Goal: Task Accomplishment & Management: Use online tool/utility

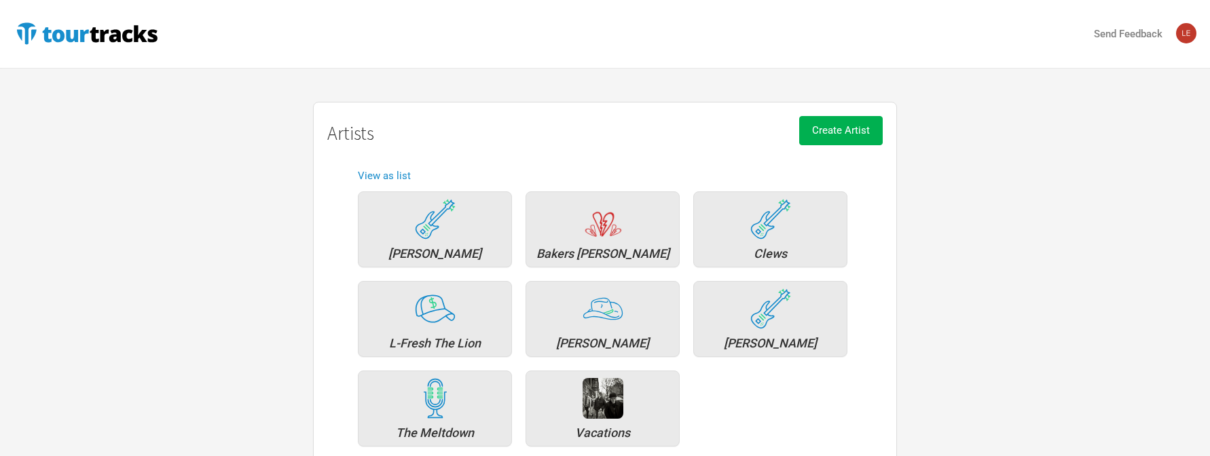
scroll to position [81, 0]
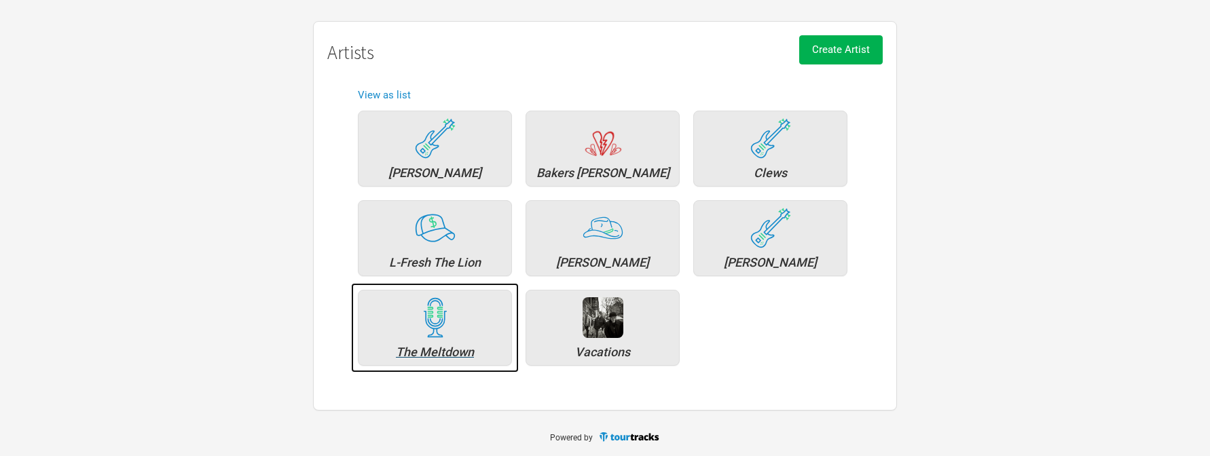
click at [447, 350] on div "The Meltdown" at bounding box center [434, 352] width 139 height 12
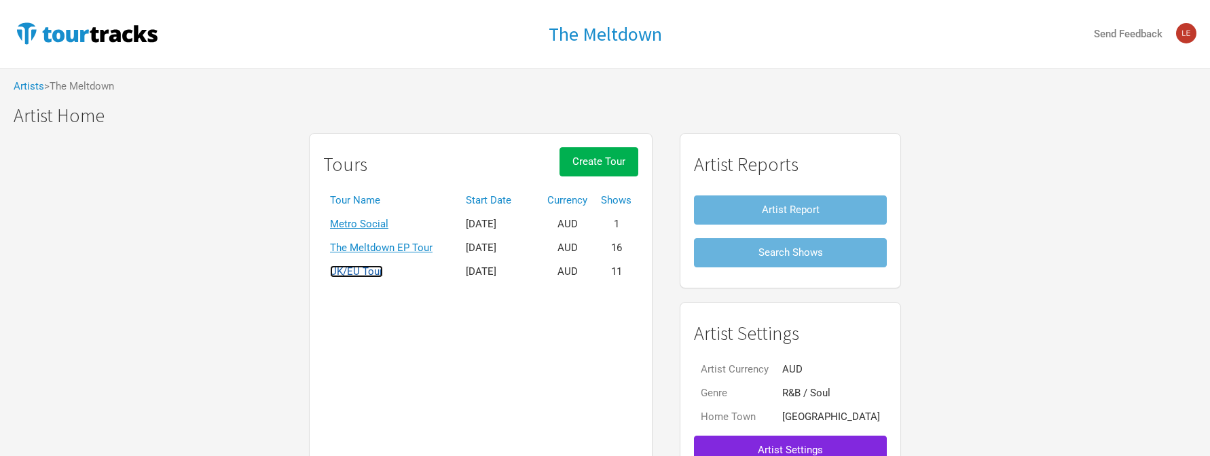
click at [383, 272] on link "UK/EU Tour" at bounding box center [356, 271] width 53 height 12
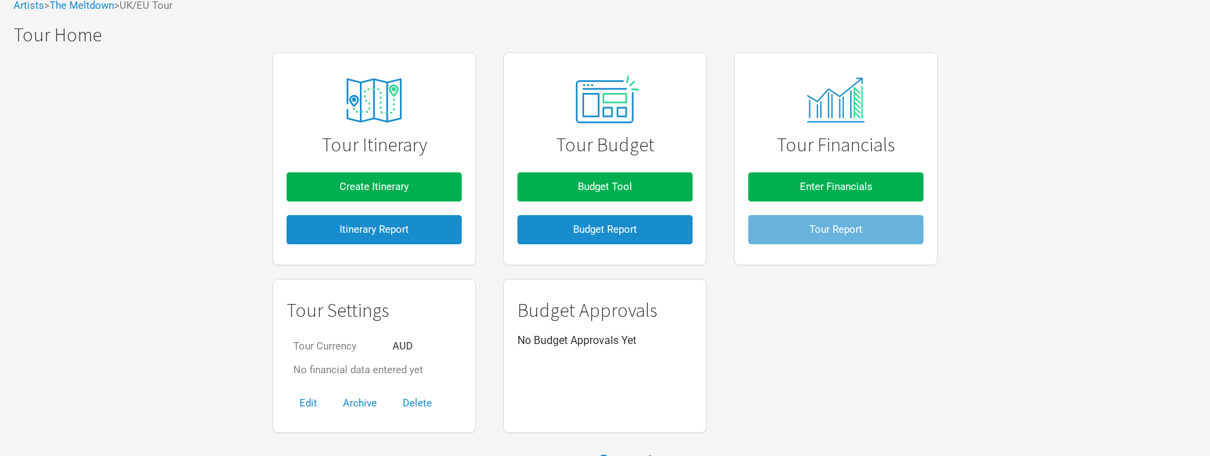
scroll to position [103, 0]
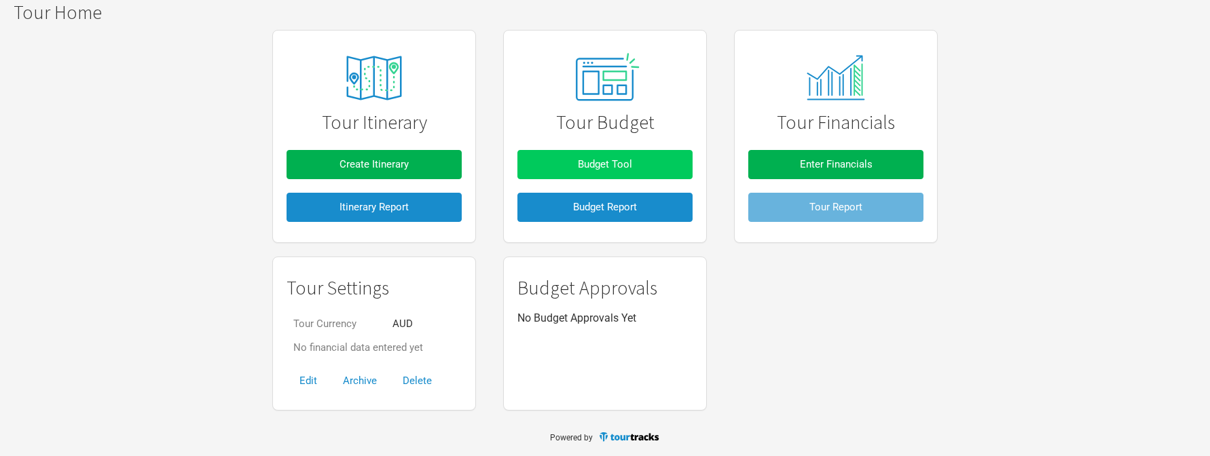
click at [629, 153] on button "Budget Tool" at bounding box center [604, 164] width 175 height 29
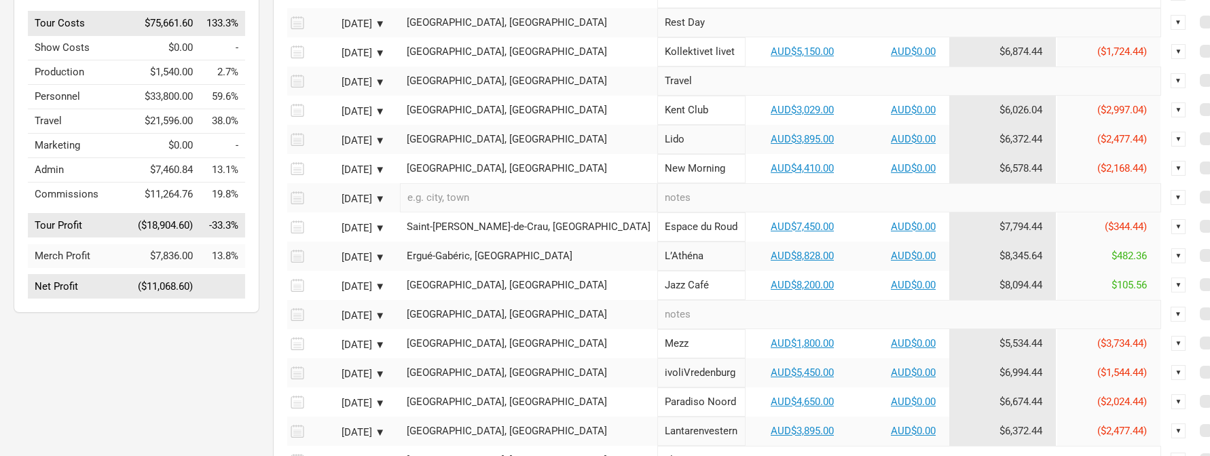
scroll to position [271, 0]
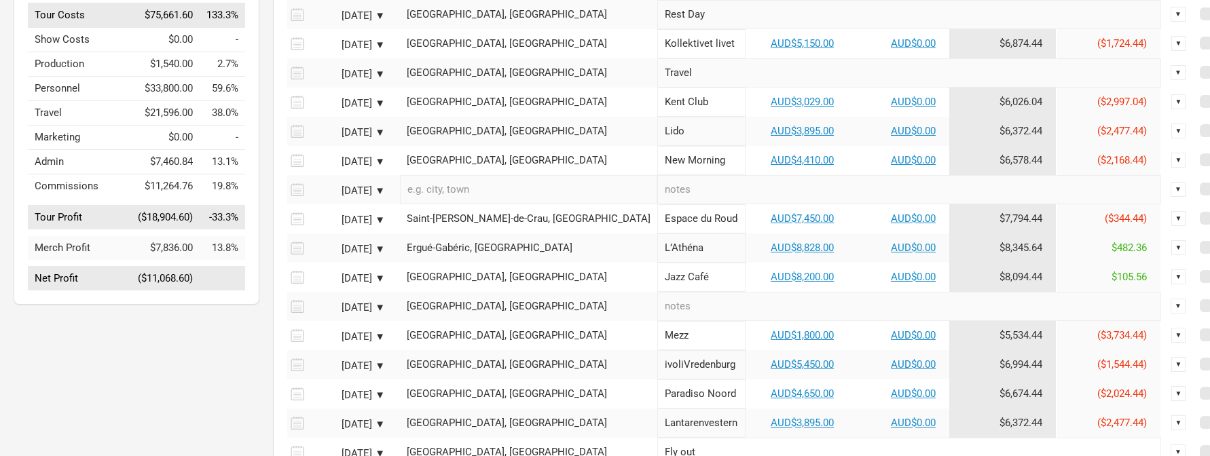
click at [745, 279] on td "AUD$8,200.00" at bounding box center [796, 277] width 102 height 29
click at [771, 283] on link "AUD$8,200.00" at bounding box center [802, 277] width 63 height 12
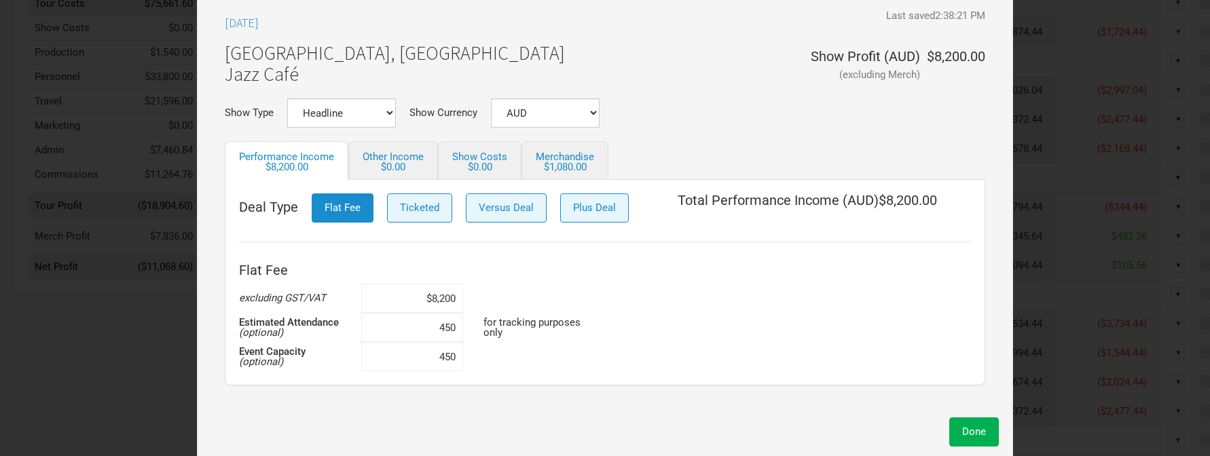
scroll to position [284, 0]
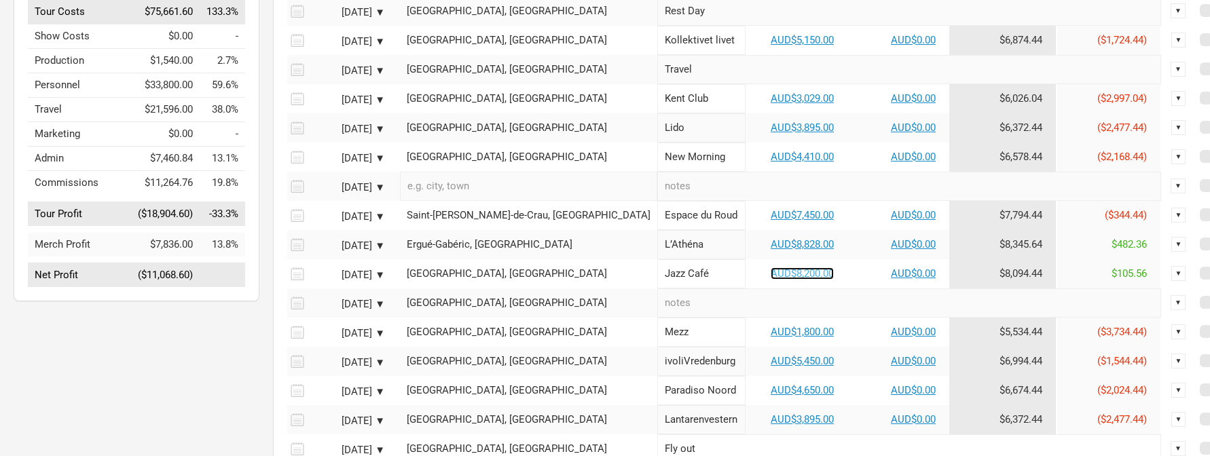
scroll to position [272, 0]
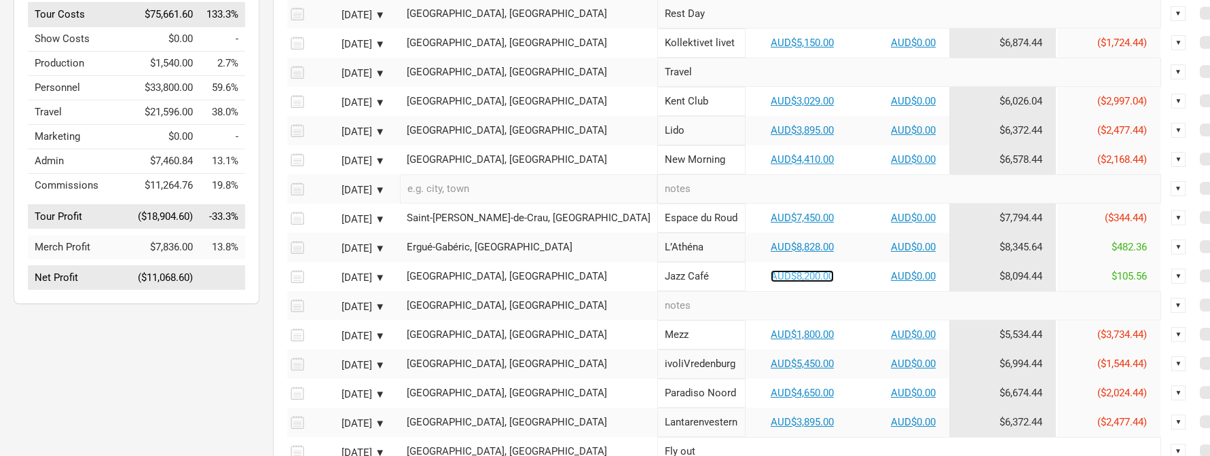
click at [771, 282] on link "AUD$8,200.00" at bounding box center [802, 276] width 63 height 12
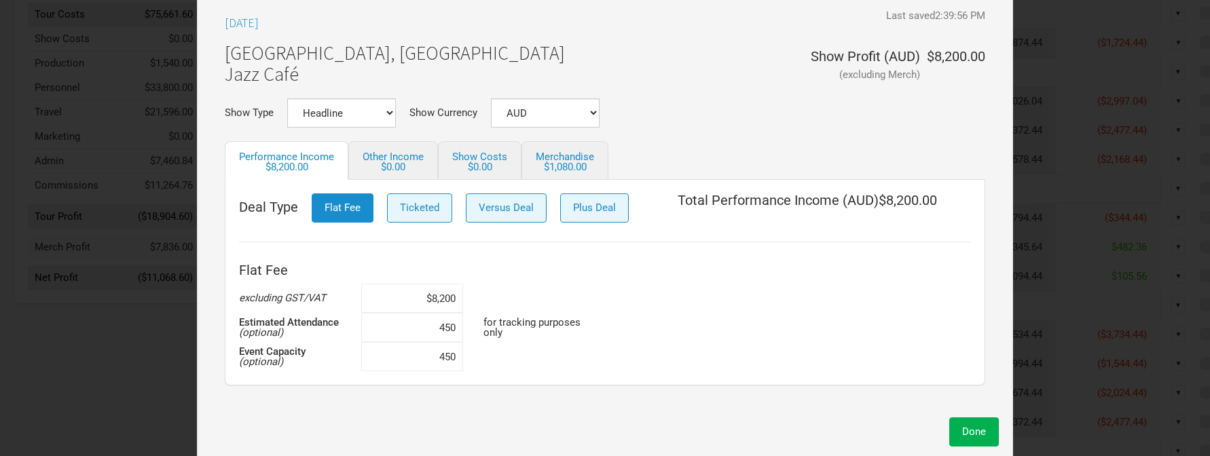
drag, startPoint x: 451, startPoint y: 299, endPoint x: 578, endPoint y: 311, distance: 127.5
click at [578, 311] on div "Flat Fee excluding GST/VAT $8,200 Estimated Attendance (optional) 450 for track…" at bounding box center [605, 314] width 732 height 115
drag, startPoint x: 418, startPoint y: 299, endPoint x: 504, endPoint y: 302, distance: 86.3
click at [504, 302] on div "Flat Fee excluding GST/VAT $8,200 Estimated Attendance (optional) 450 for track…" at bounding box center [605, 314] width 732 height 115
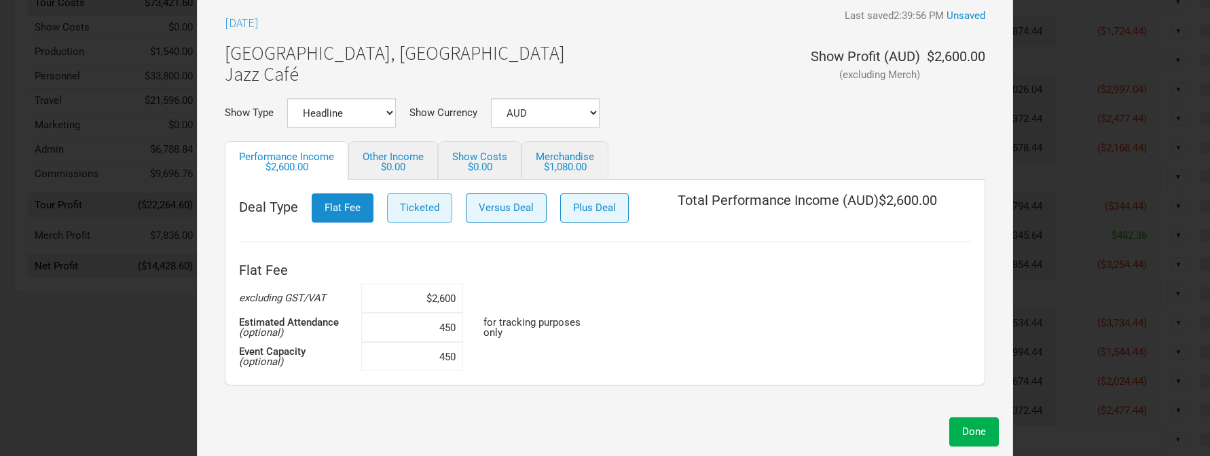
type input "$2,600"
click at [413, 200] on button "Ticketed" at bounding box center [419, 208] width 65 height 29
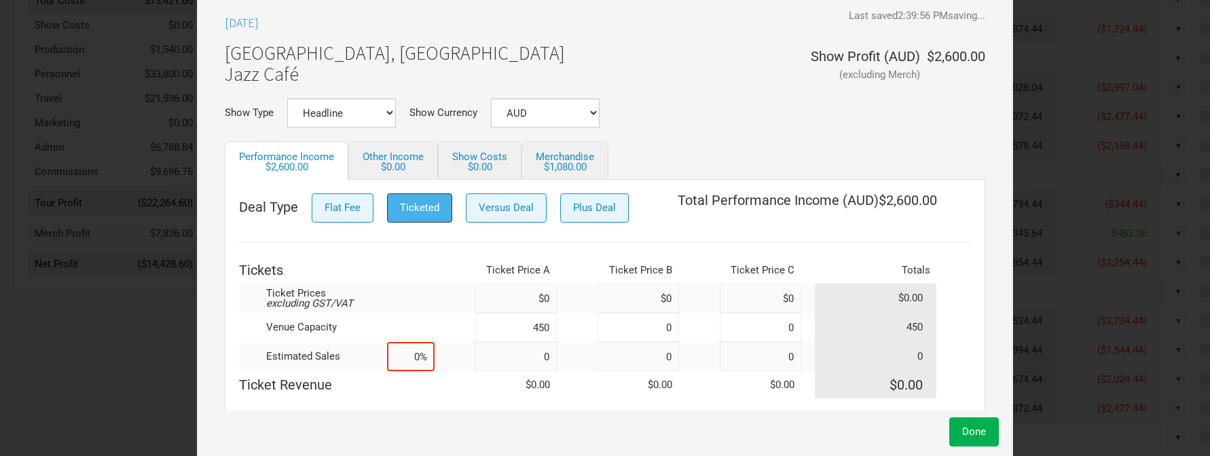
scroll to position [282, 0]
click at [512, 215] on button "Versus Deal" at bounding box center [506, 208] width 81 height 29
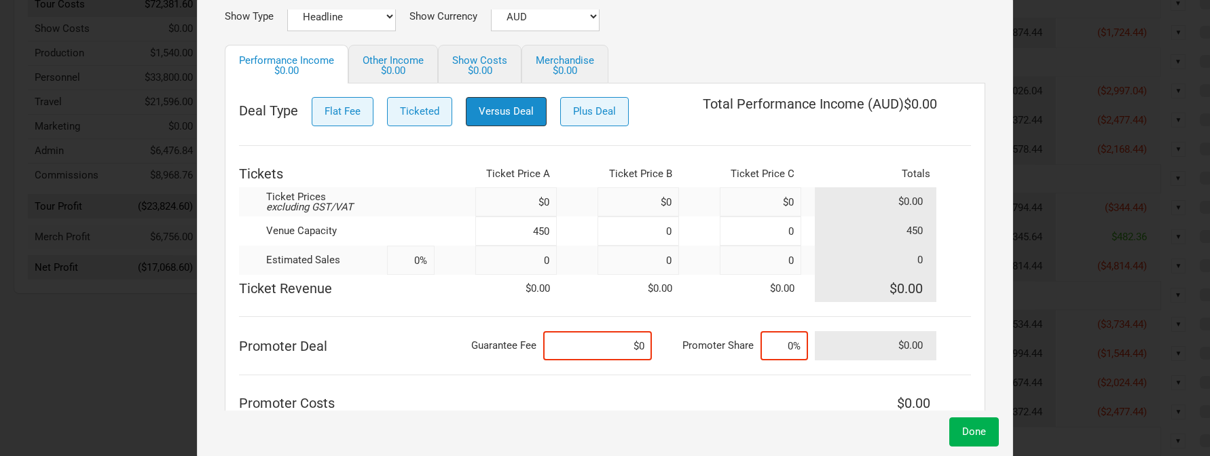
scroll to position [94, 0]
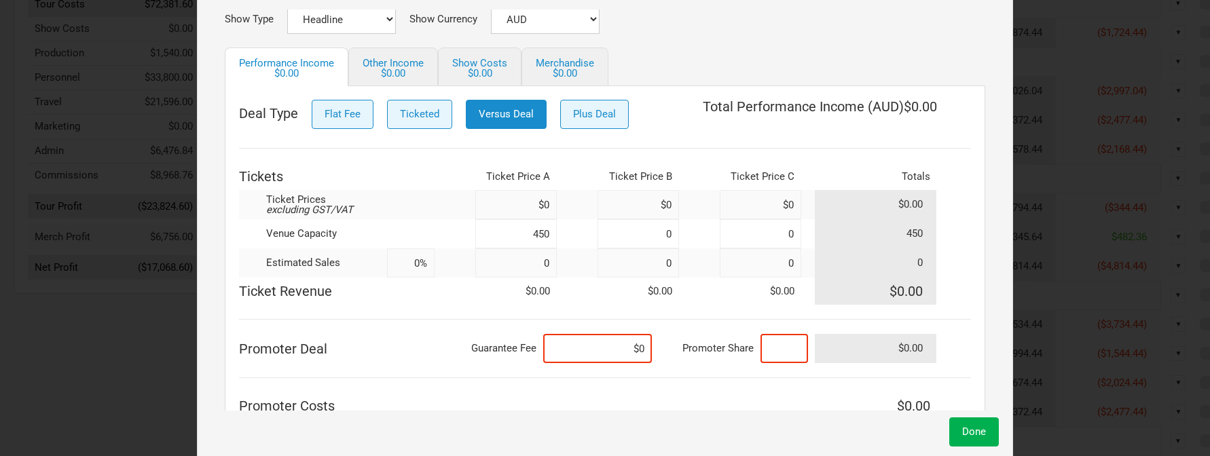
click at [784, 348] on input at bounding box center [784, 348] width 48 height 29
drag, startPoint x: 785, startPoint y: 347, endPoint x: 840, endPoint y: 348, distance: 55.0
click at [840, 348] on tr "Promoter Deal Guarantee Fee $0 Promoter Share 35% $0.00" at bounding box center [605, 348] width 732 height 29
type input "35%"
click at [639, 346] on input at bounding box center [597, 348] width 109 height 29
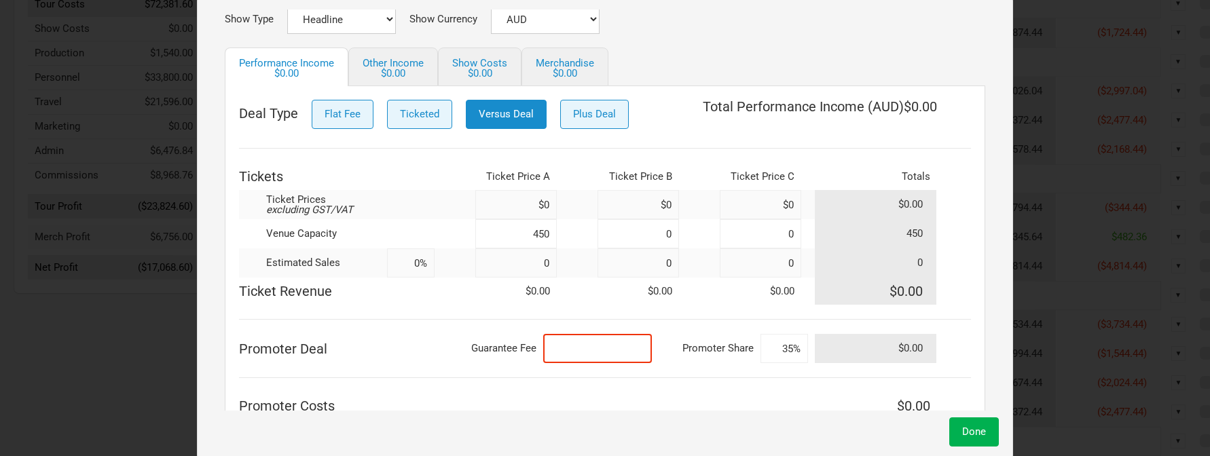
drag, startPoint x: 640, startPoint y: 348, endPoint x: 667, endPoint y: 347, distance: 27.8
click at [667, 347] on tr "Promoter Deal Guarantee Fee Promoter Share 35% $0.00" at bounding box center [605, 348] width 732 height 29
type input "$1,350"
click at [625, 325] on div "Deal Type Flat Fee Ticketed Versus Deal Plus Deal Total Performance Income ( AU…" at bounding box center [605, 286] width 732 height 373
click at [534, 203] on input at bounding box center [515, 204] width 81 height 29
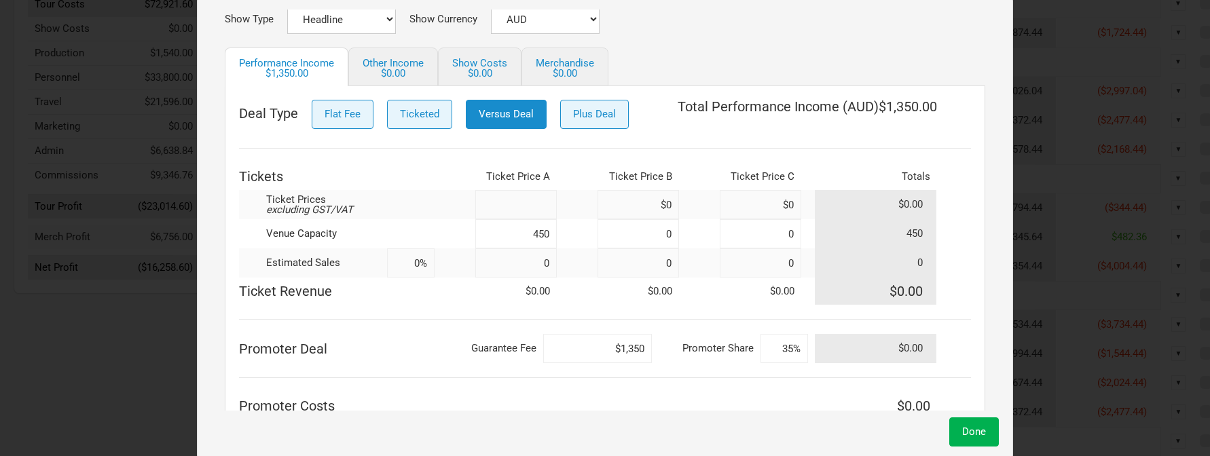
type input "$0"
drag, startPoint x: 622, startPoint y: 349, endPoint x: 667, endPoint y: 356, distance: 45.3
click at [667, 356] on tr "Promoter Deal Guarantee Fee $1,350 Promoter Share 35% $0.00" at bounding box center [605, 348] width 732 height 29
drag, startPoint x: 621, startPoint y: 348, endPoint x: 652, endPoint y: 348, distance: 31.2
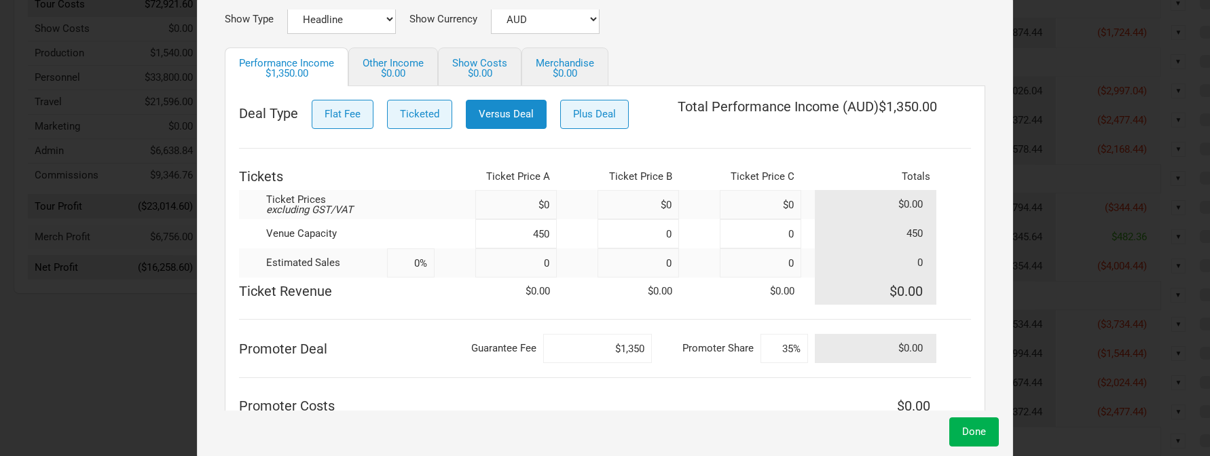
click at [652, 348] on tr "Promoter Deal Guarantee Fee $1,350 Promoter Share 35% $0.00" at bounding box center [605, 348] width 732 height 29
type input "$2,600"
click at [535, 204] on input at bounding box center [515, 204] width 81 height 29
type input "$32"
click at [410, 265] on input at bounding box center [411, 262] width 48 height 29
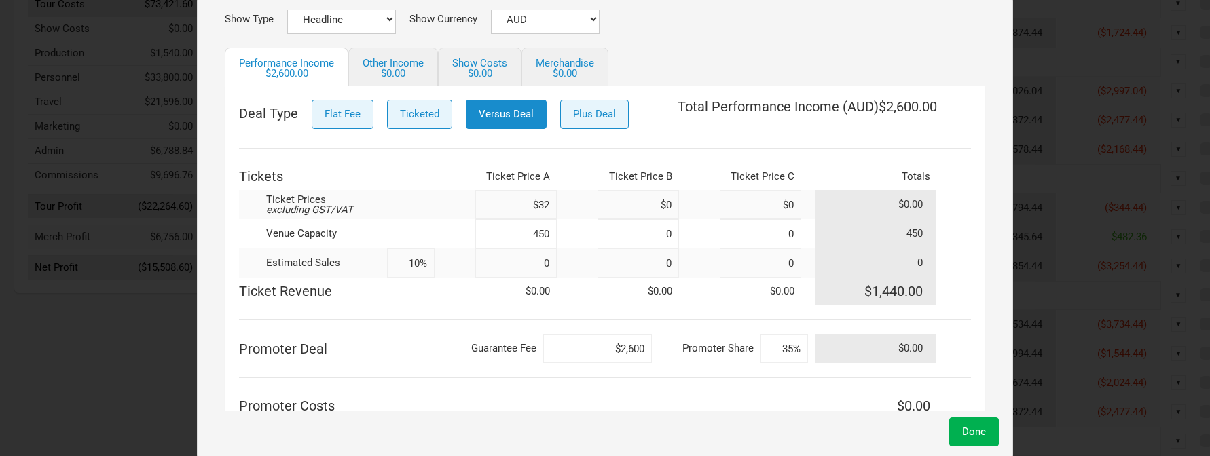
type input "100%"
type input "450"
type input "100%"
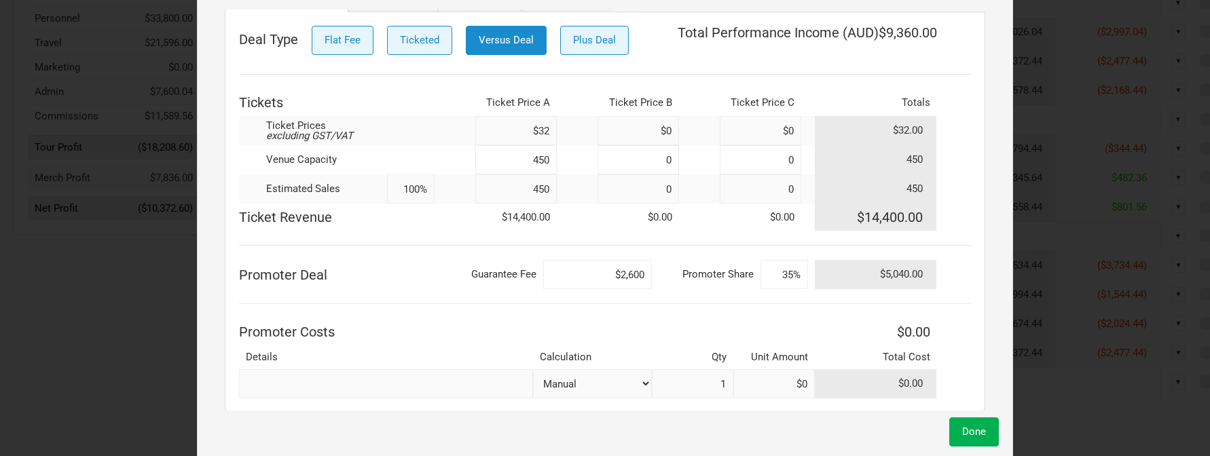
scroll to position [169, 0]
click at [386, 386] on input "text" at bounding box center [386, 382] width 294 height 29
click at [704, 385] on input "1" at bounding box center [692, 382] width 81 height 29
click at [456, 387] on input "text" at bounding box center [386, 382] width 294 height 29
type input "Venue Cost"
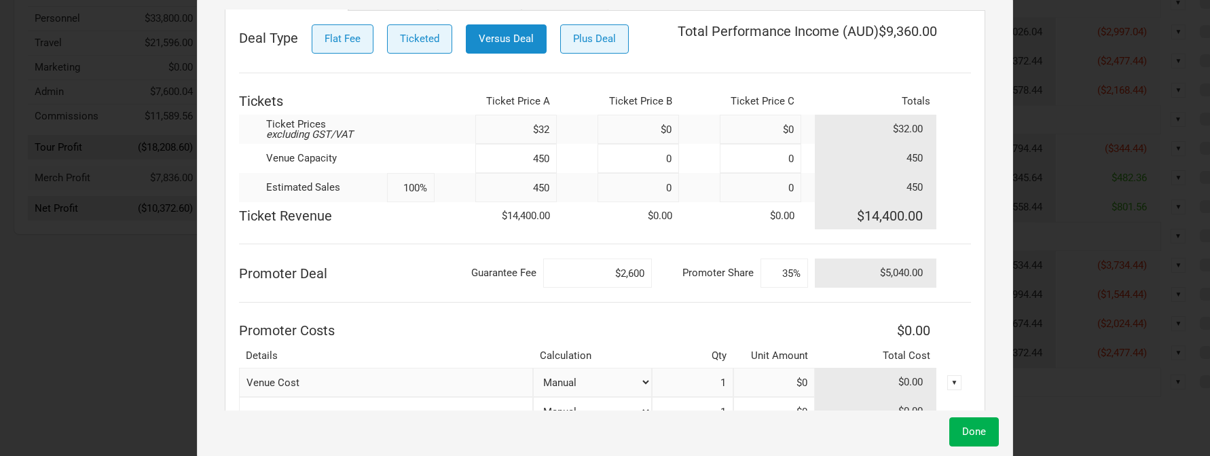
scroll to position [206, 0]
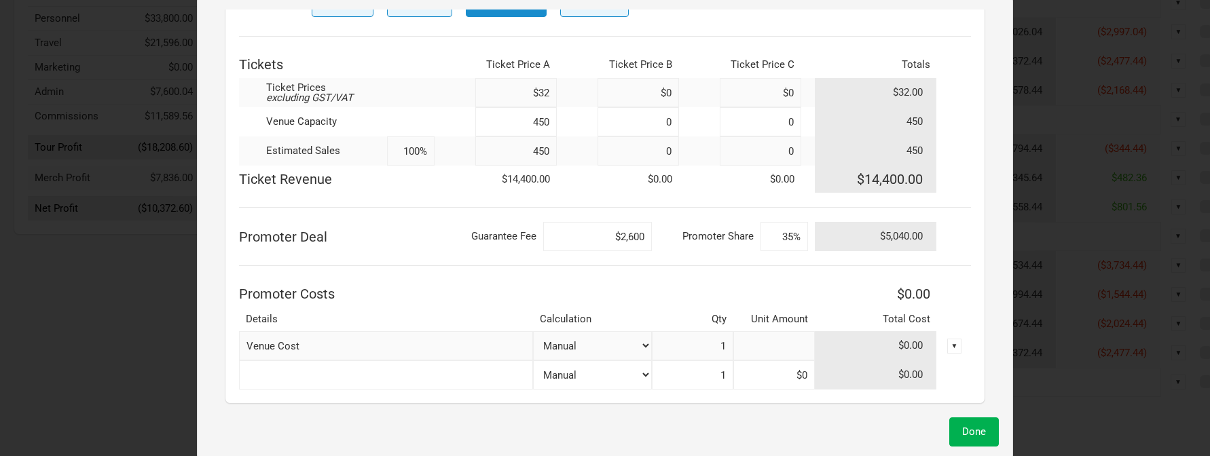
drag, startPoint x: 769, startPoint y: 344, endPoint x: 832, endPoint y: 342, distance: 63.2
click at [832, 342] on tr "Venue Cost Manual # of Tickets Sold % of Show Revenue 1 $0.00 ▼" at bounding box center [605, 345] width 732 height 29
type input "$3,000"
click at [803, 289] on th "Promoter Costs" at bounding box center [527, 293] width 576 height 27
click at [967, 418] on button "Done" at bounding box center [974, 432] width 50 height 29
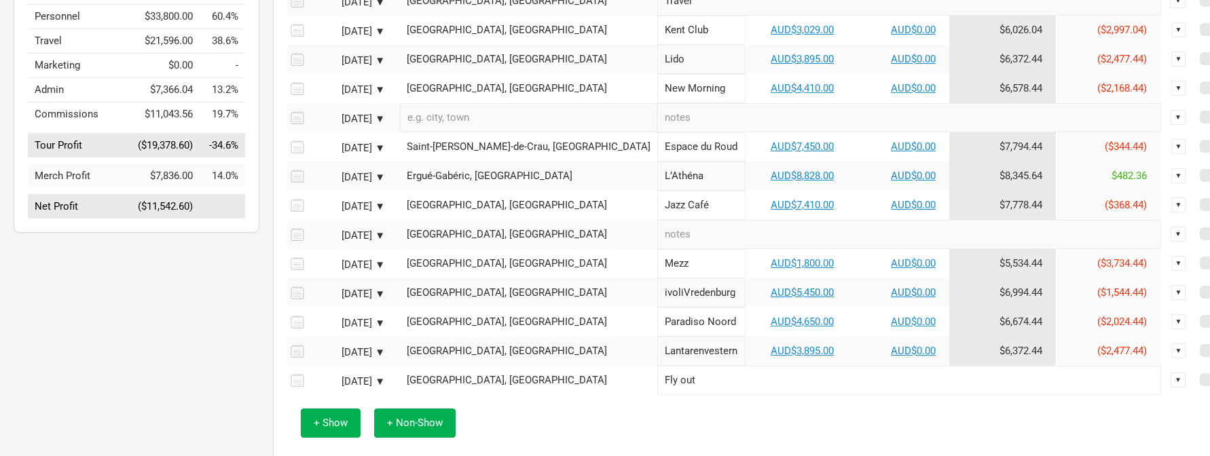
scroll to position [364, 0]
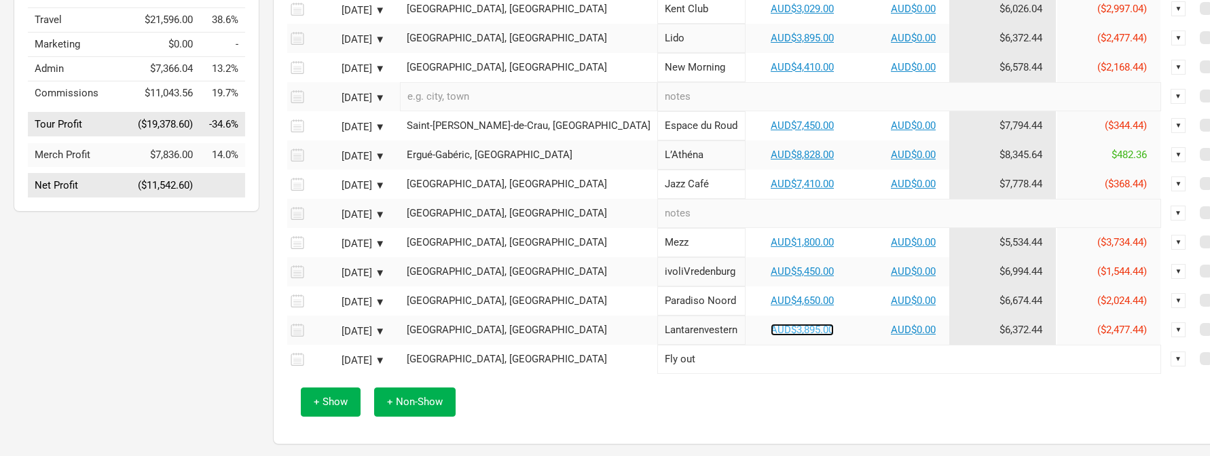
click at [771, 335] on link "AUD$3,895.00" at bounding box center [802, 330] width 63 height 12
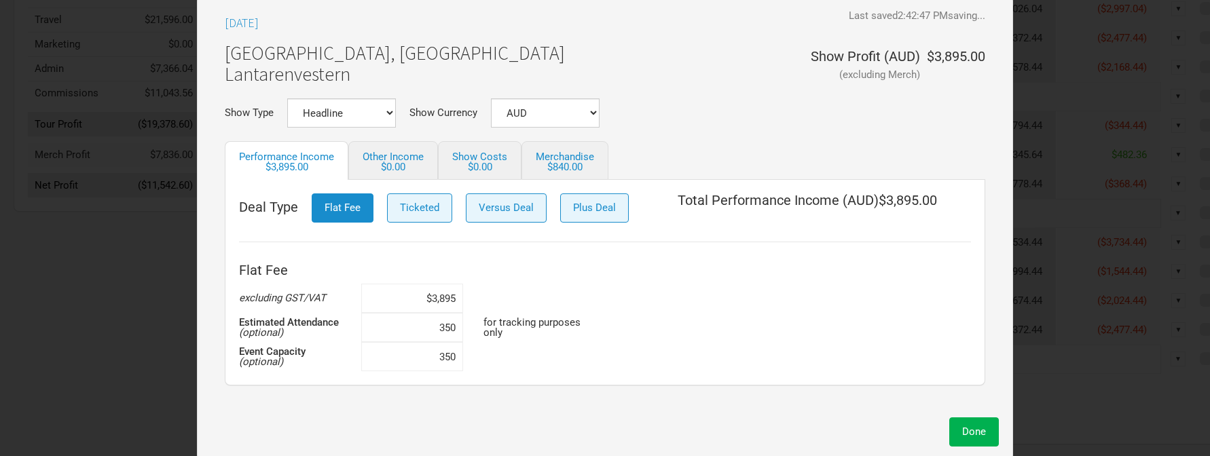
click at [424, 295] on input "$3,895" at bounding box center [412, 298] width 102 height 29
drag, startPoint x: 414, startPoint y: 310, endPoint x: 418, endPoint y: 303, distance: 7.9
click at [418, 303] on input "$3,895" at bounding box center [412, 298] width 102 height 29
drag, startPoint x: 439, startPoint y: 299, endPoint x: 490, endPoint y: 289, distance: 51.8
click at [490, 289] on div "Flat Fee excluding GST/VAT $3,895 Estimated Attendance (optional) 350 for track…" at bounding box center [605, 314] width 732 height 115
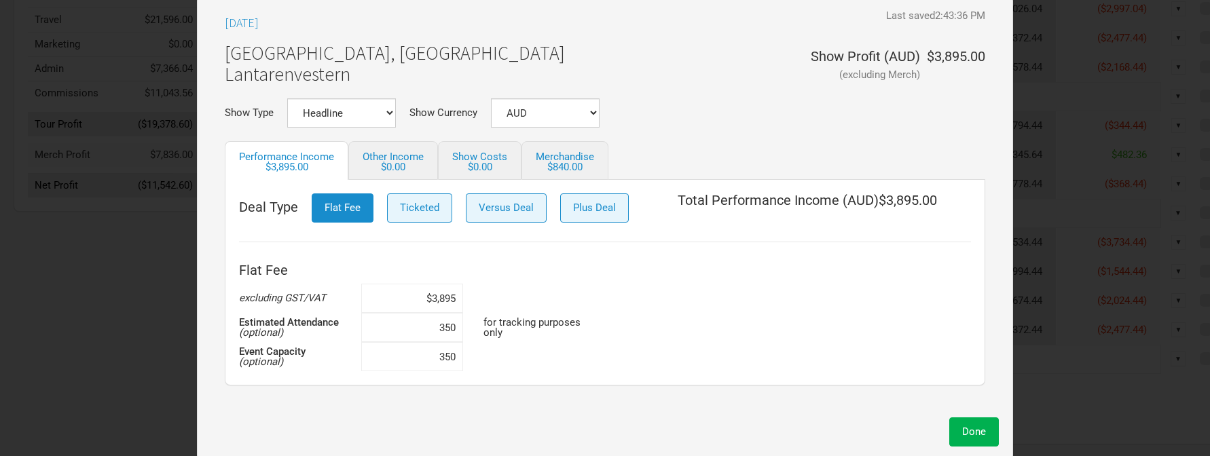
drag, startPoint x: 419, startPoint y: 301, endPoint x: 492, endPoint y: 295, distance: 73.6
click at [493, 295] on div "Flat Fee excluding GST/VAT $3,895 Estimated Attendance (optional) 350 for track…" at bounding box center [605, 314] width 732 height 115
type input "$3"
type input "$6,925"
drag, startPoint x: 412, startPoint y: 325, endPoint x: 483, endPoint y: 323, distance: 70.6
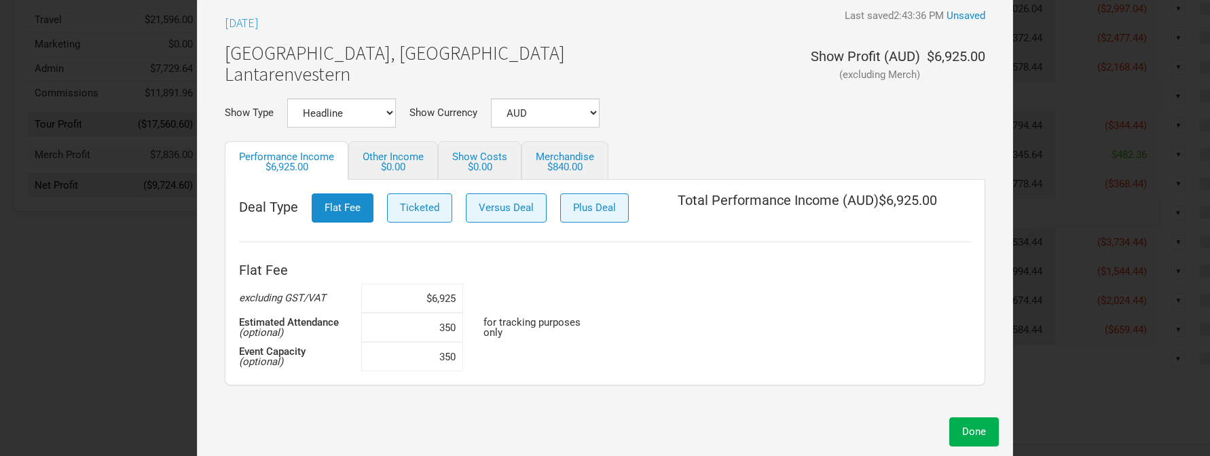
click at [483, 323] on tr "Estimated Attendance (optional) 350 for tracking purposes only" at bounding box center [422, 327] width 367 height 29
type input "520"
drag, startPoint x: 435, startPoint y: 350, endPoint x: 477, endPoint y: 348, distance: 42.8
click at [477, 348] on td "350" at bounding box center [422, 356] width 122 height 29
drag, startPoint x: 427, startPoint y: 358, endPoint x: 496, endPoint y: 367, distance: 69.8
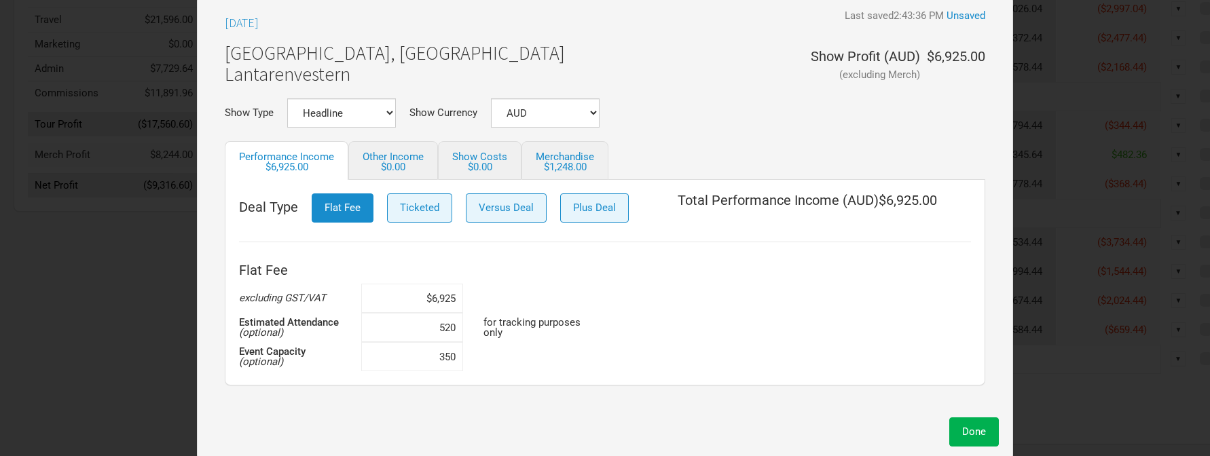
click at [498, 366] on tr "Event Capacity (optional) 350" at bounding box center [422, 356] width 367 height 29
type input "520"
click at [982, 427] on span "Done" at bounding box center [974, 432] width 24 height 12
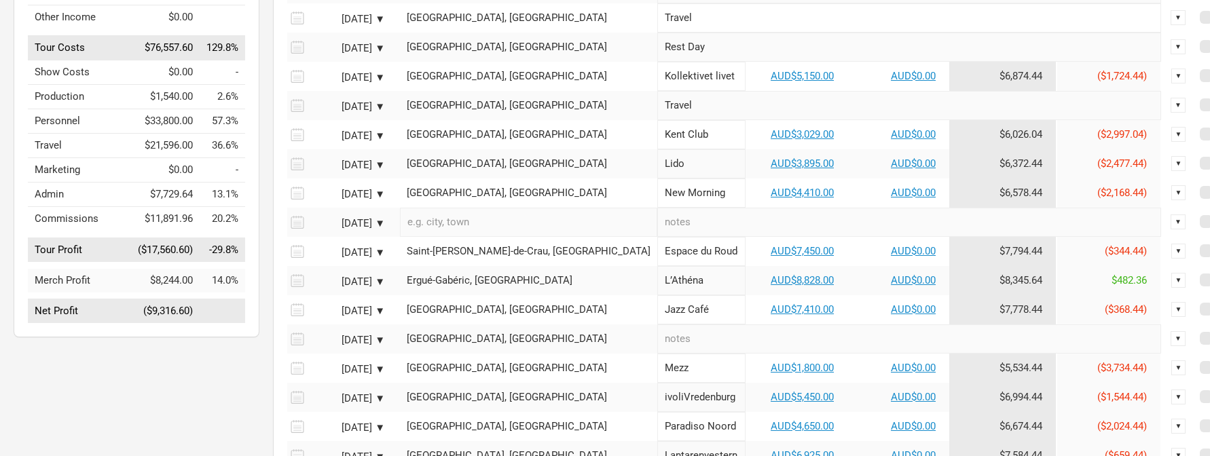
scroll to position [131, 0]
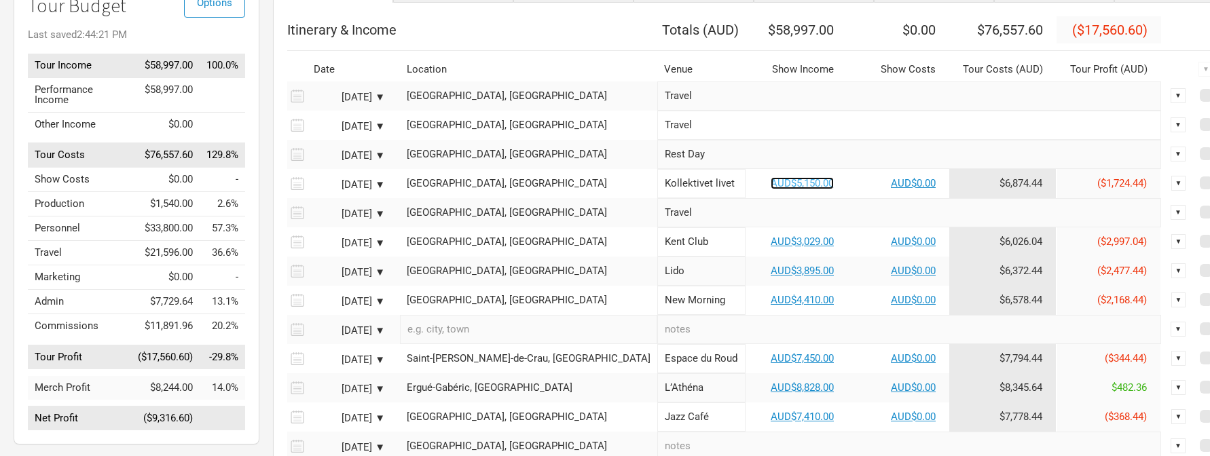
click at [771, 189] on link "AUD$5,150.00" at bounding box center [802, 183] width 63 height 12
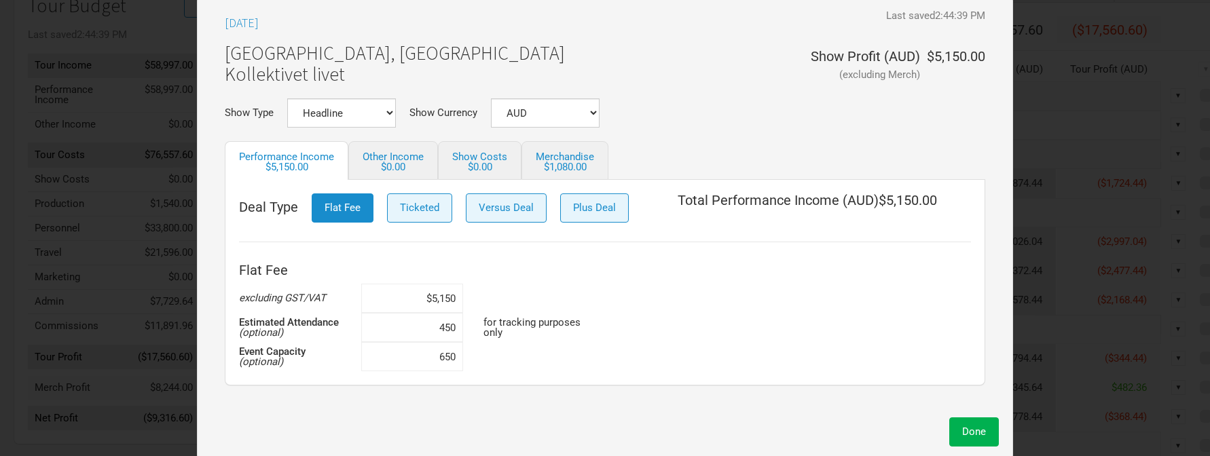
drag, startPoint x: 471, startPoint y: 297, endPoint x: 516, endPoint y: 292, distance: 45.1
click at [516, 293] on div "Flat Fee excluding GST/VAT $5,150 Estimated Attendance (optional) 450 for track…" at bounding box center [605, 314] width 732 height 115
type input "$5,280"
click at [971, 430] on span "Done" at bounding box center [974, 432] width 24 height 12
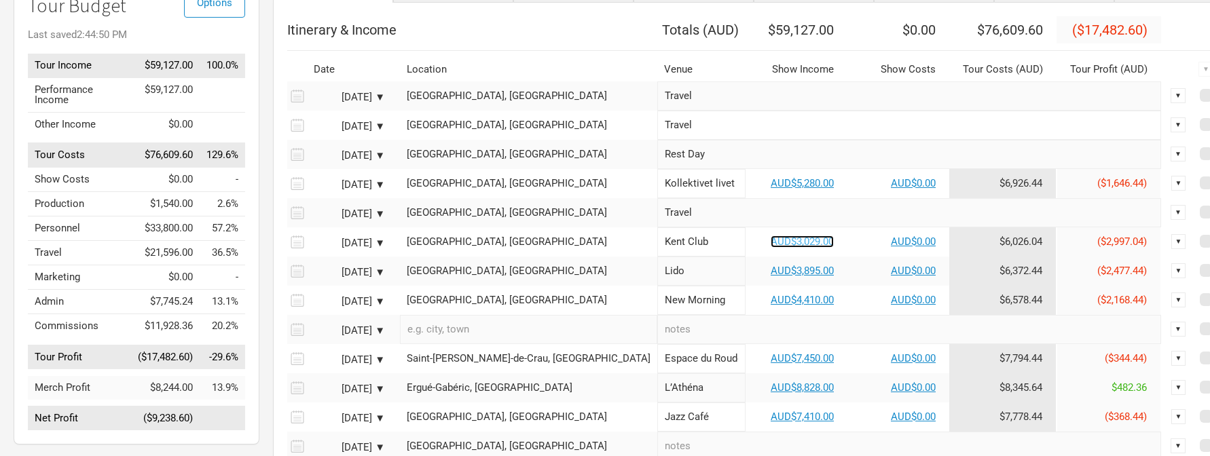
click at [771, 248] on link "AUD$3,029.00" at bounding box center [802, 242] width 63 height 12
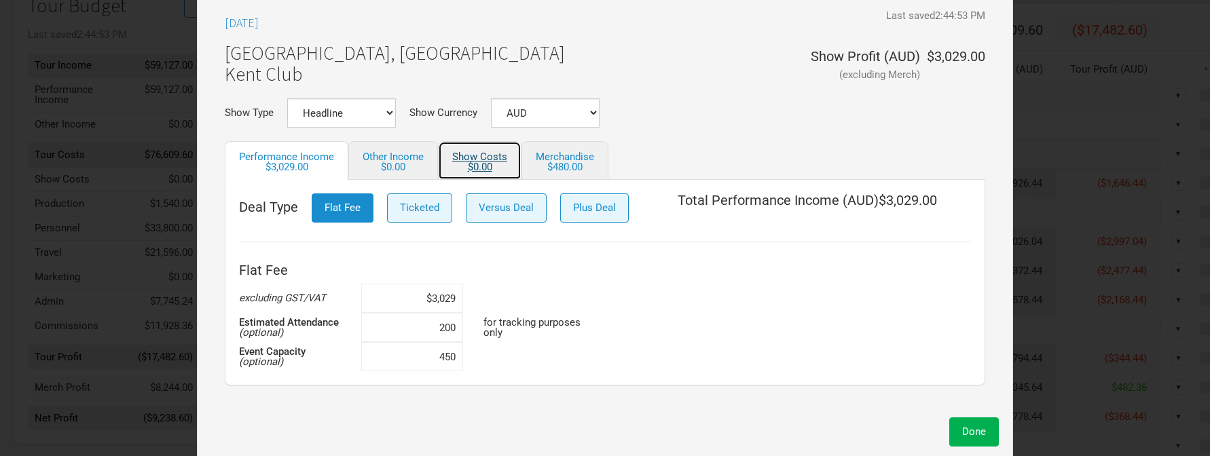
click at [479, 168] on div "$0.00" at bounding box center [479, 167] width 55 height 10
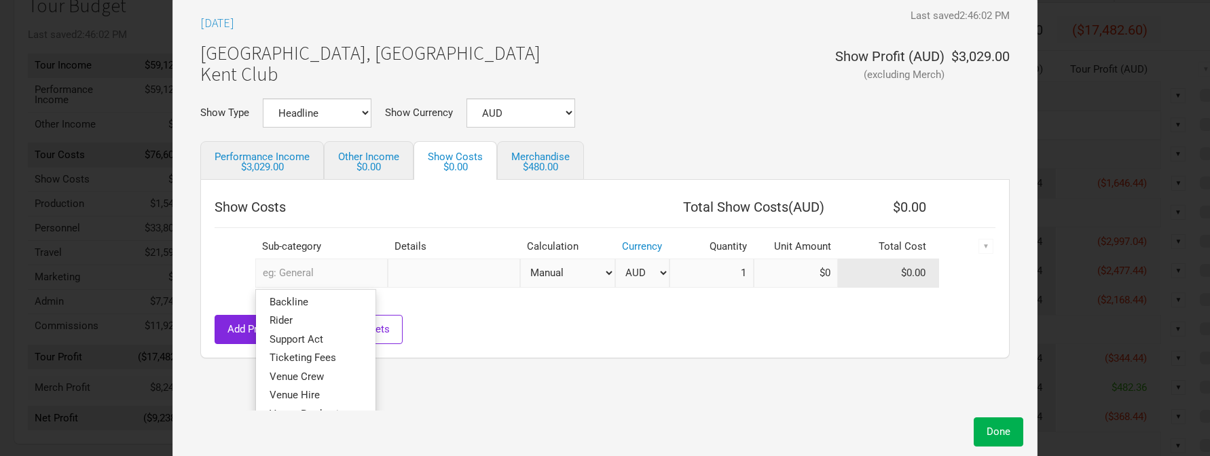
click at [364, 279] on input "text" at bounding box center [321, 273] width 132 height 29
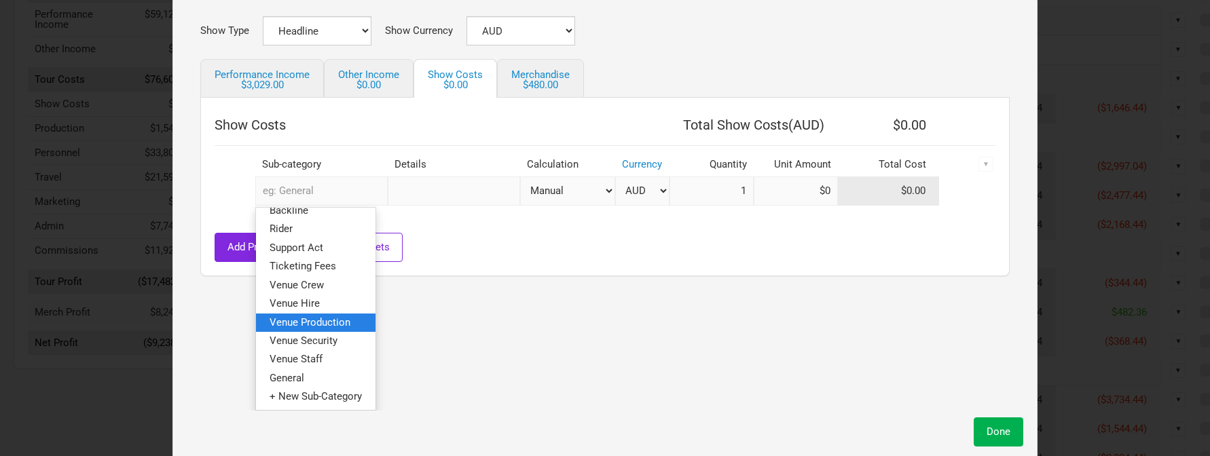
scroll to position [204, 0]
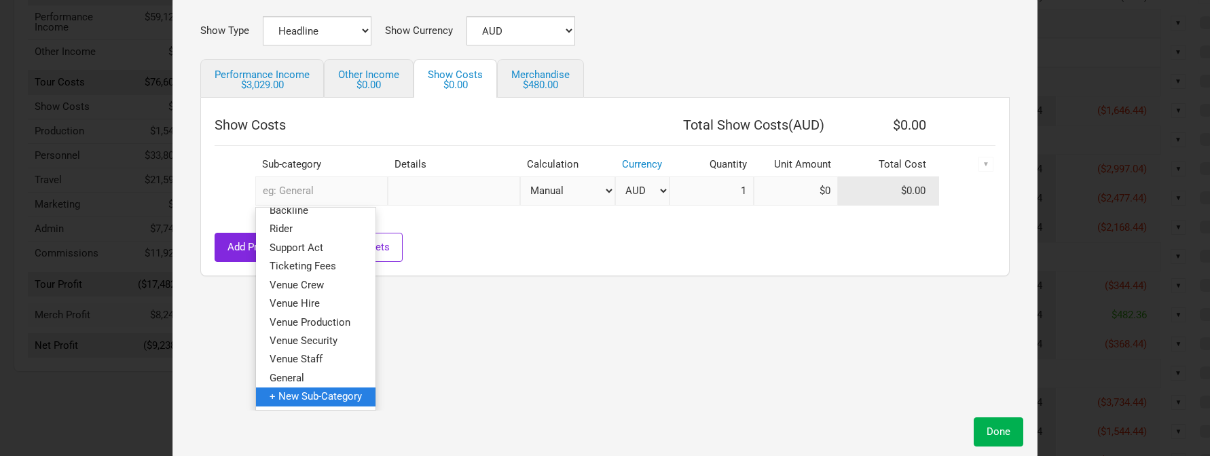
click at [349, 401] on span "+ New Sub-Category" at bounding box center [316, 396] width 92 height 12
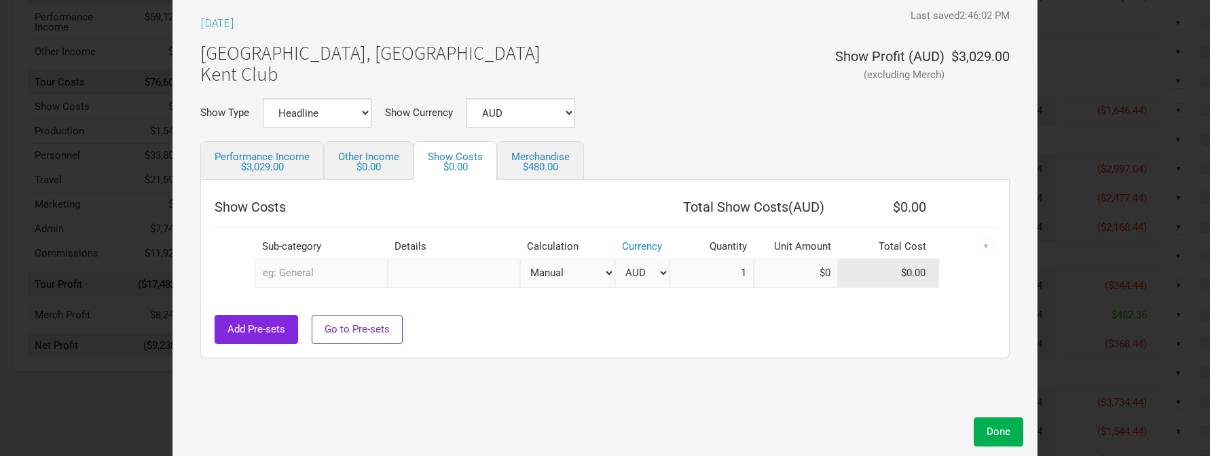
scroll to position [0, 0]
type input "Tax"
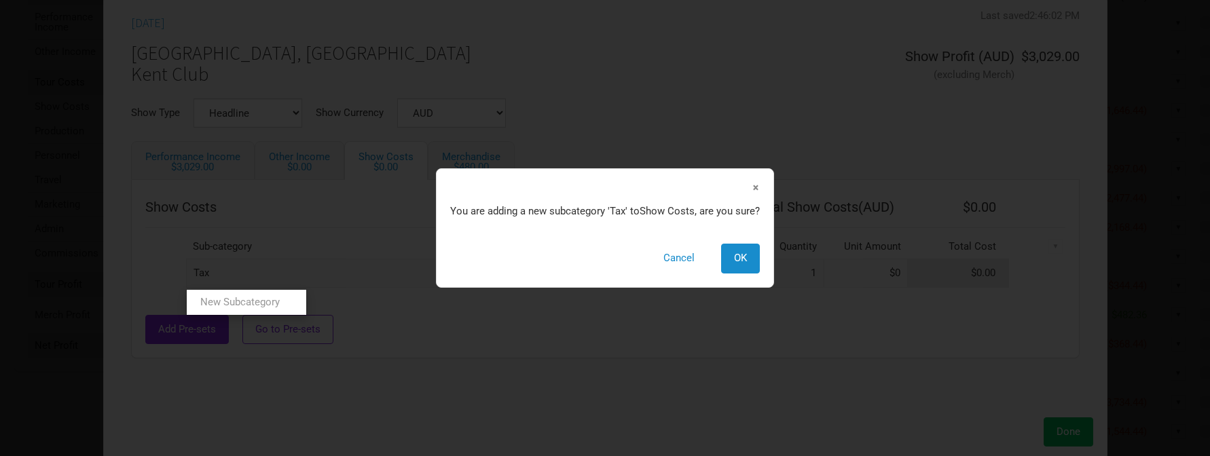
click at [445, 282] on tr "Tax New Subcategory New Subcategory × You are adding a new subcategory ' Tax ' …" at bounding box center [605, 273] width 920 height 29
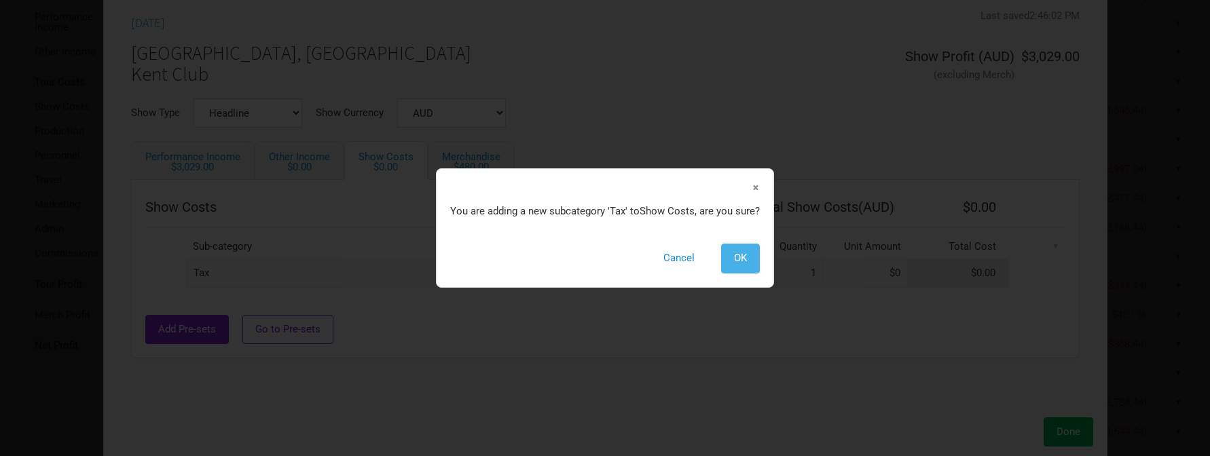
click at [750, 257] on button "OK" at bounding box center [740, 258] width 39 height 29
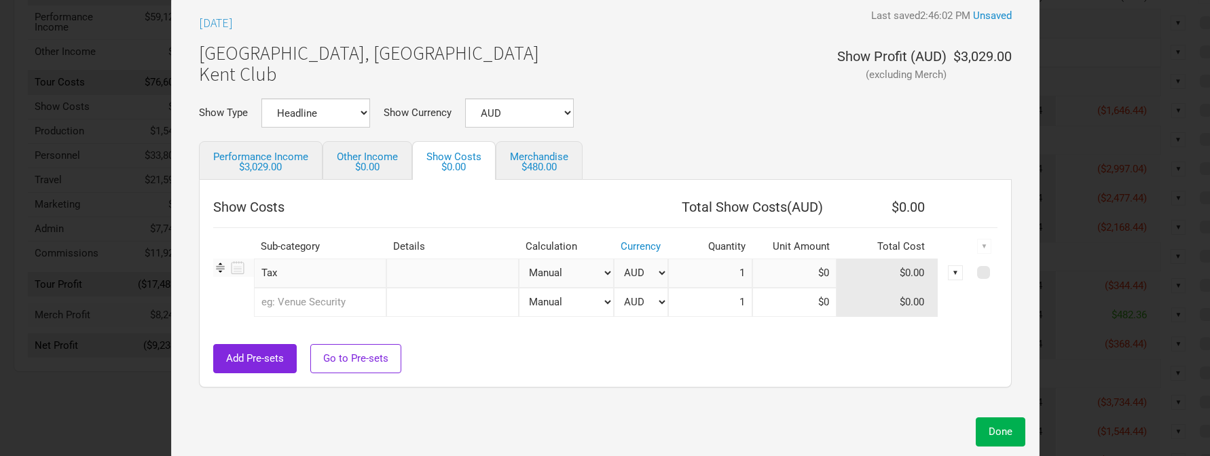
click at [551, 271] on select "Manual # of Tickets Sold % of Performance Income % of Show Income" at bounding box center [566, 273] width 95 height 29
select select "% Show Performance Income"
click at [519, 259] on select "Manual # of Tickets Sold % of Performance Income % of Show Income" at bounding box center [566, 273] width 95 height 29
type input "$1"
type input "0%"
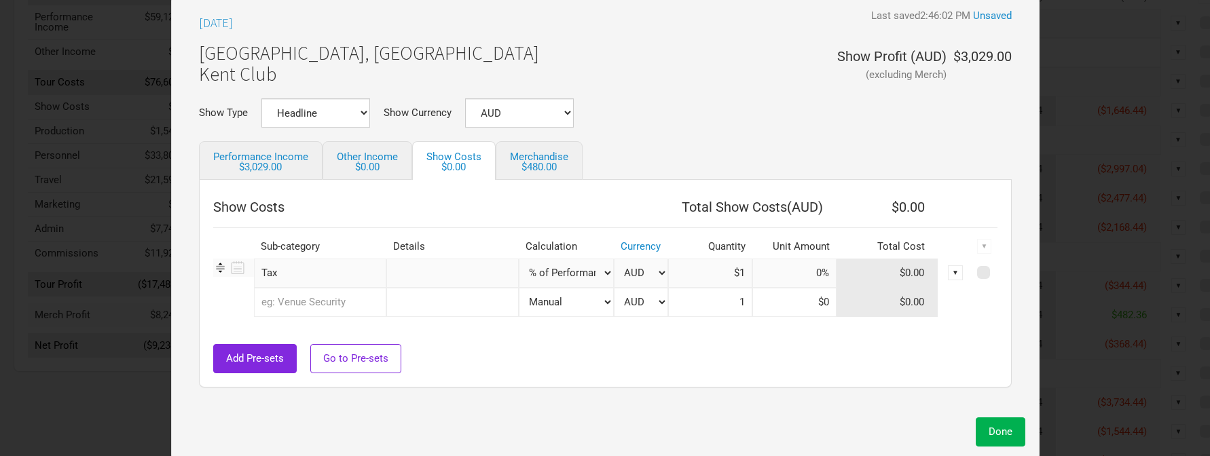
type input "$3,029"
drag, startPoint x: 808, startPoint y: 269, endPoint x: 835, endPoint y: 271, distance: 27.2
click at [835, 271] on tr "Tax 1 selection Manual # of Tickets Sold % of Performance Income % of Show Inco…" at bounding box center [605, 273] width 784 height 29
type input "15%"
click at [989, 428] on span "Done" at bounding box center [1001, 432] width 24 height 12
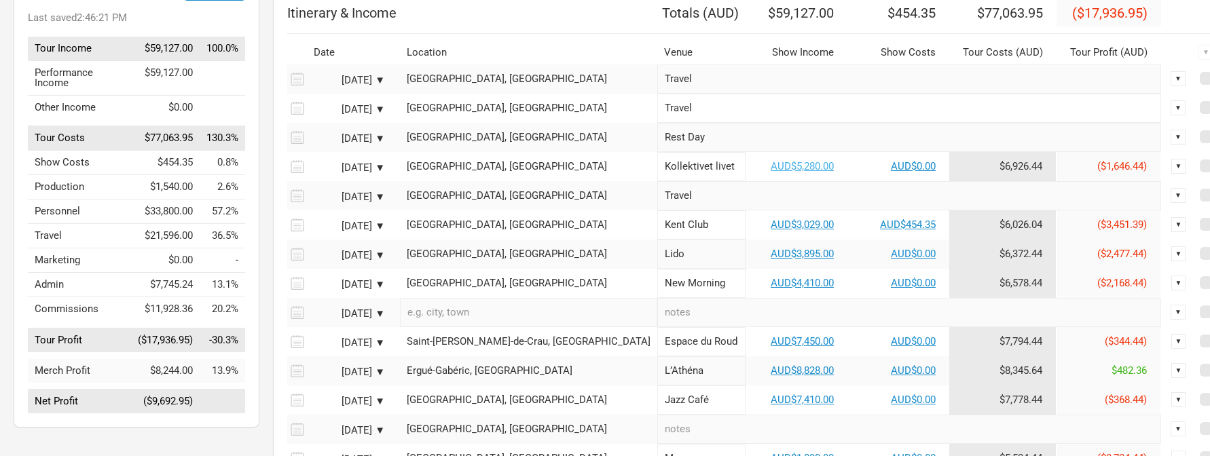
scroll to position [136, 0]
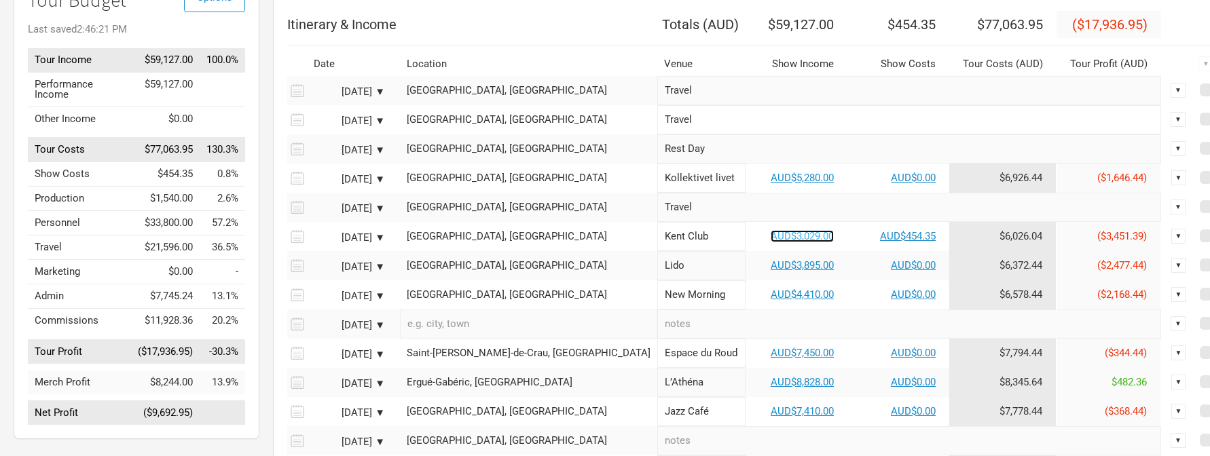
click at [771, 242] on link "AUD$3,029.00" at bounding box center [802, 236] width 63 height 12
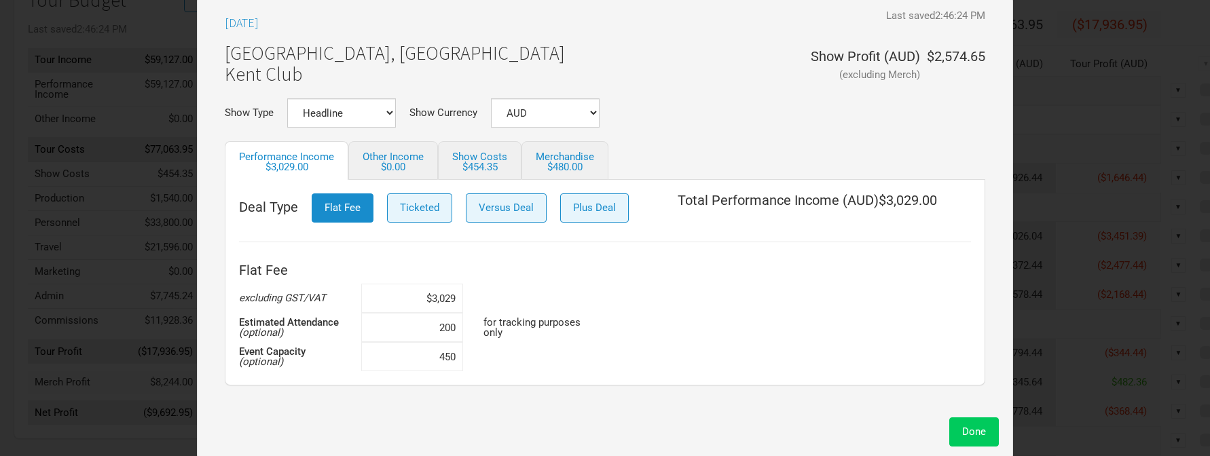
click at [980, 440] on button "Done" at bounding box center [974, 432] width 50 height 29
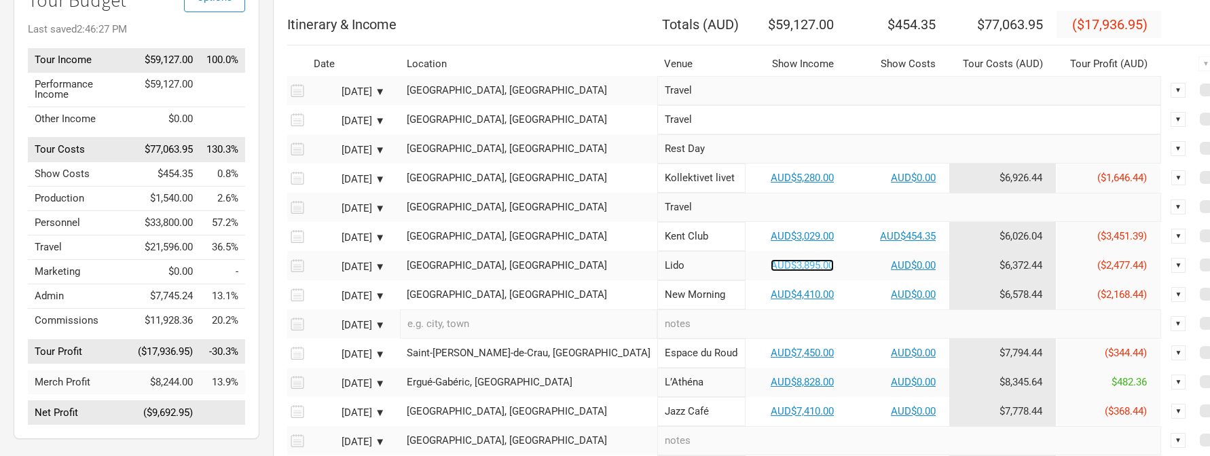
click at [771, 272] on link "AUD$3,895.00" at bounding box center [802, 265] width 63 height 12
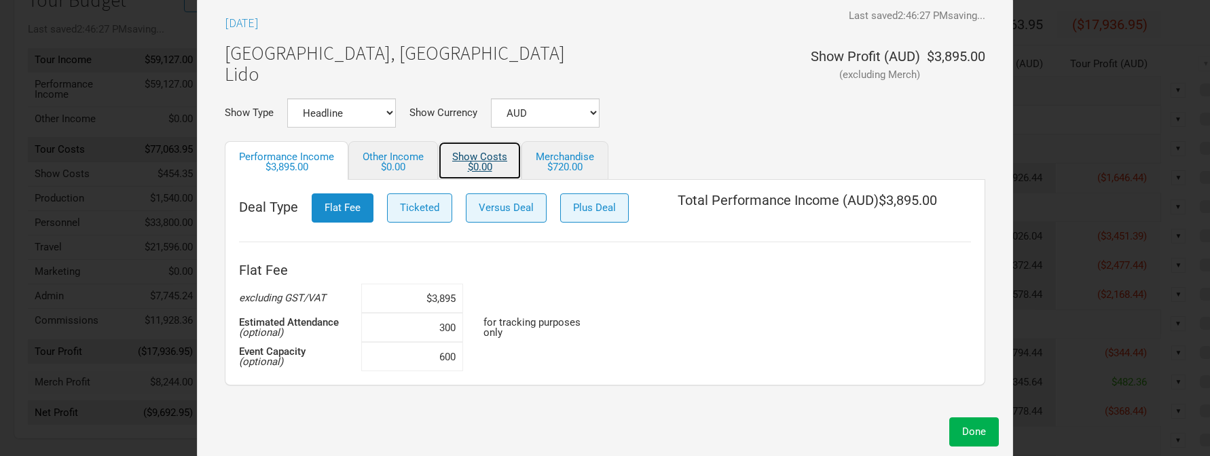
click at [470, 164] on div "$0.00" at bounding box center [479, 167] width 55 height 10
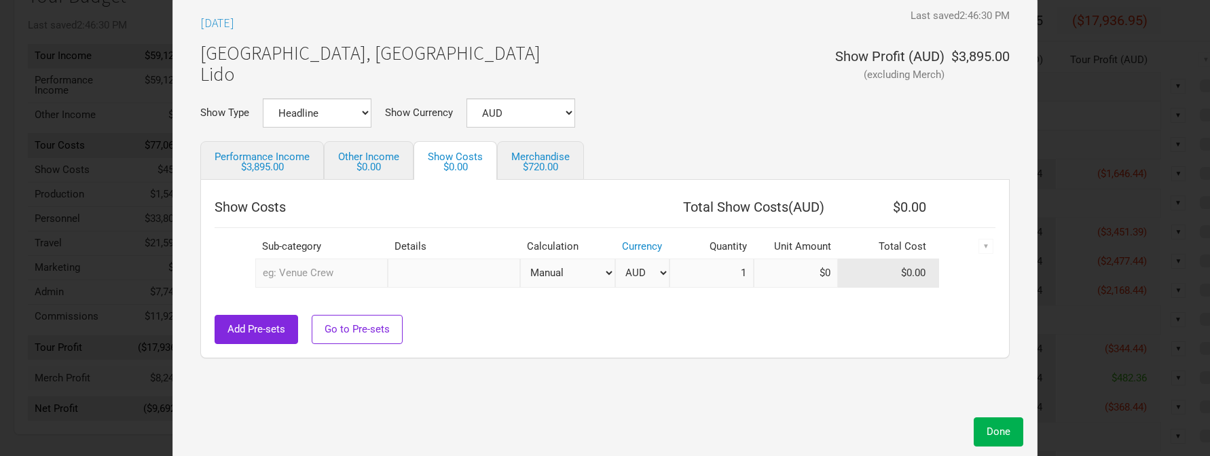
click at [295, 270] on input "text" at bounding box center [321, 273] width 132 height 29
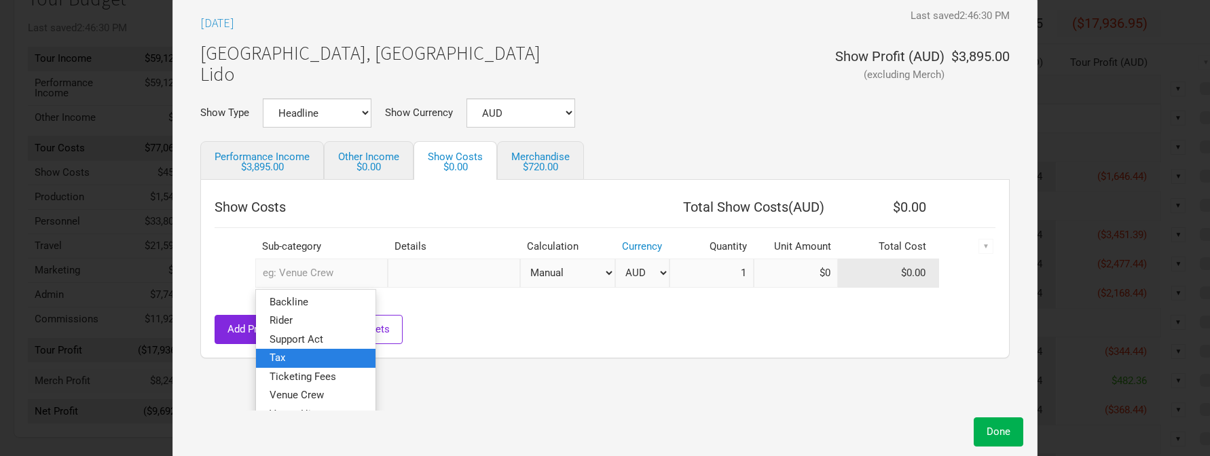
click at [310, 359] on link "Tax" at bounding box center [315, 358] width 119 height 18
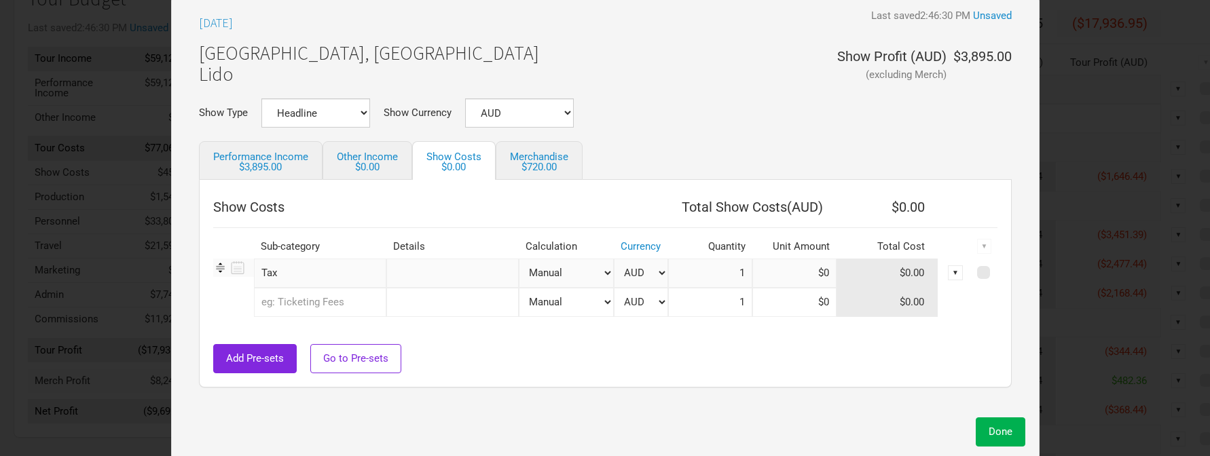
click at [590, 274] on select "Manual # of Tickets Sold % of Performance Income % of Show Income" at bounding box center [566, 273] width 95 height 29
select select "% Show Performance Income"
click at [519, 259] on select "Manual # of Tickets Sold % of Performance Income % of Show Income" at bounding box center [566, 273] width 95 height 29
type input "$1"
type input "0%"
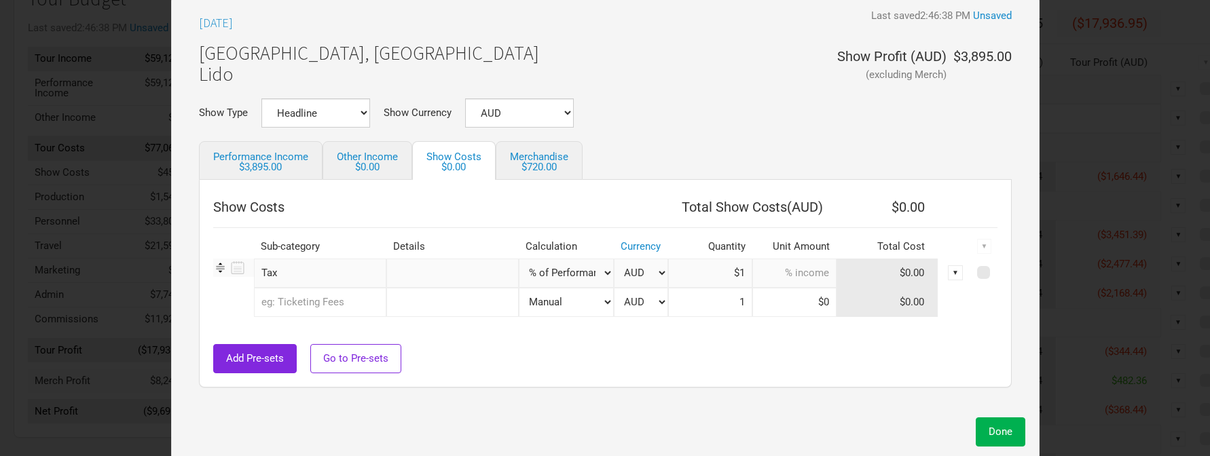
type input "$3,895"
click at [800, 268] on input at bounding box center [794, 273] width 84 height 29
type input "15%"
click at [989, 435] on span "Done" at bounding box center [1001, 432] width 24 height 12
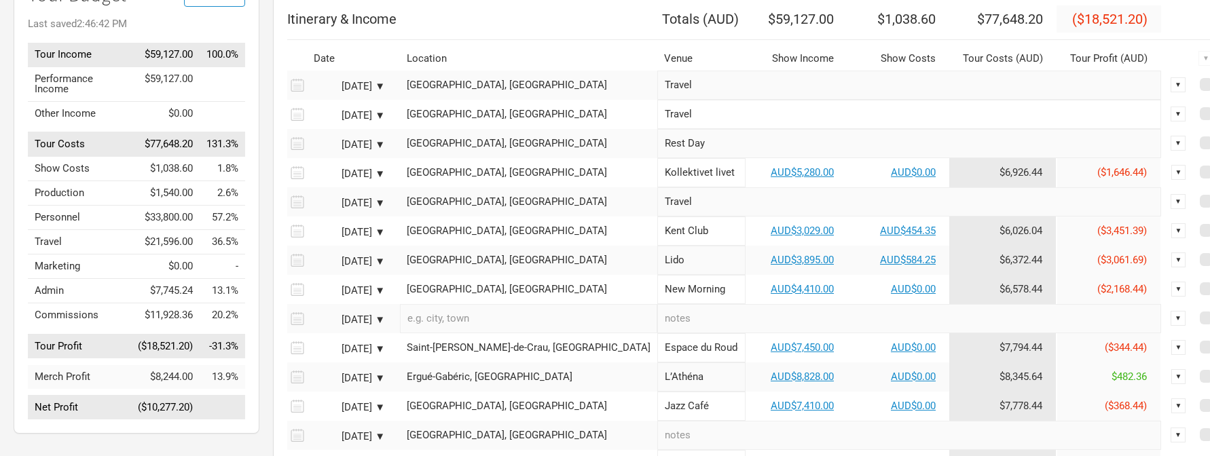
scroll to position [144, 0]
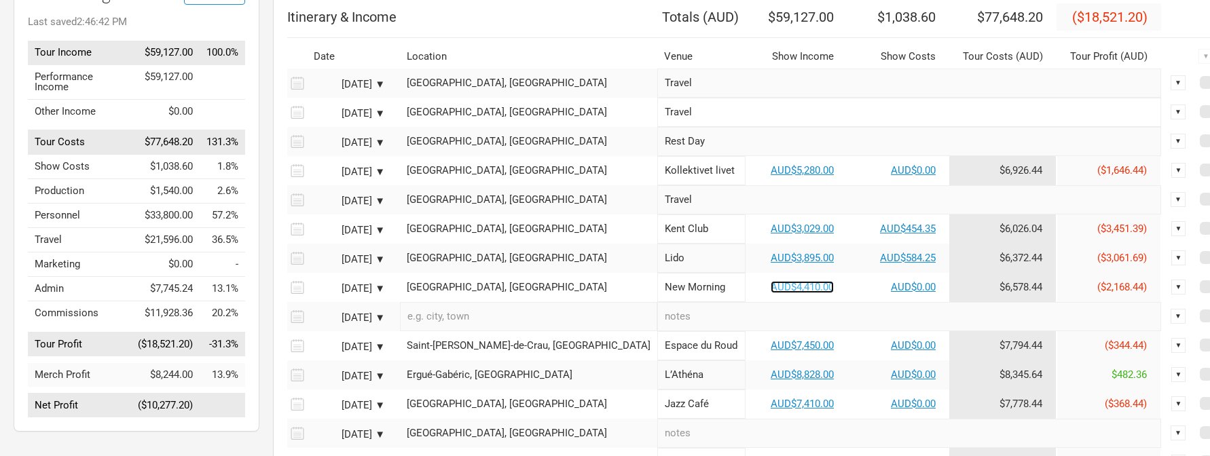
click at [771, 293] on link "AUD$4,410.00" at bounding box center [802, 287] width 63 height 12
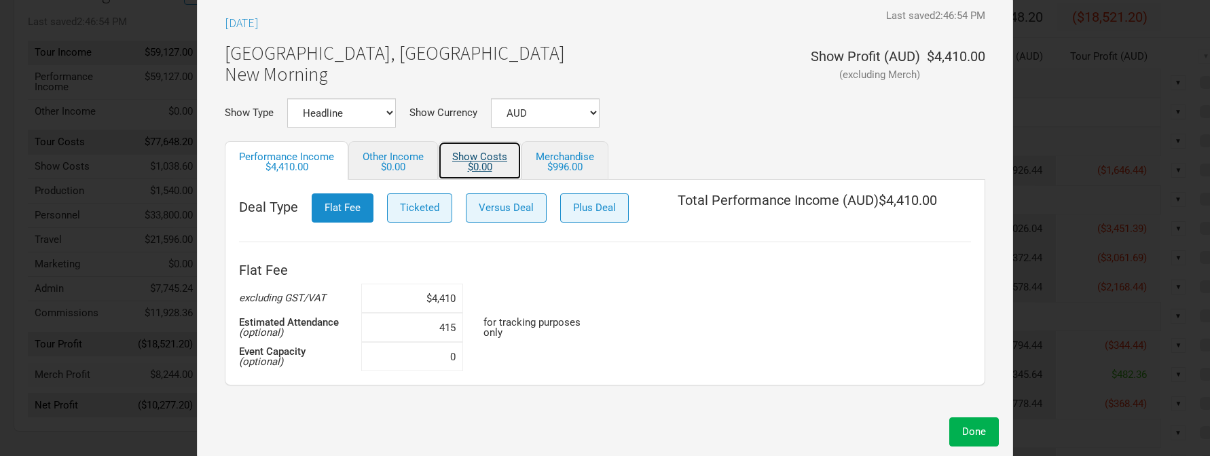
click at [499, 166] on div "$0.00" at bounding box center [479, 167] width 55 height 10
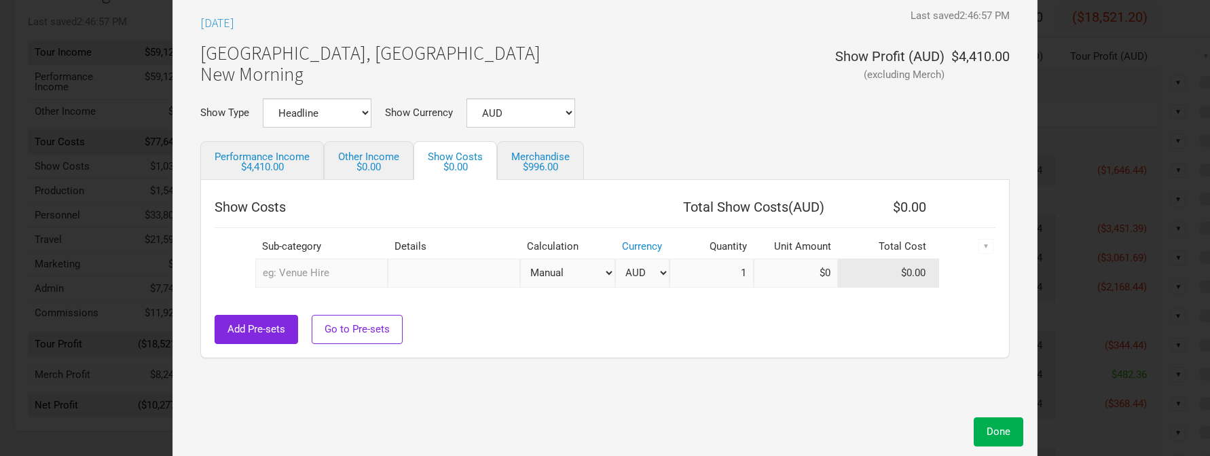
click at [445, 271] on input "text" at bounding box center [454, 273] width 132 height 29
click at [379, 269] on input "text" at bounding box center [321, 273] width 132 height 29
type input "tax"
click at [323, 299] on link "Tax" at bounding box center [315, 302] width 119 height 18
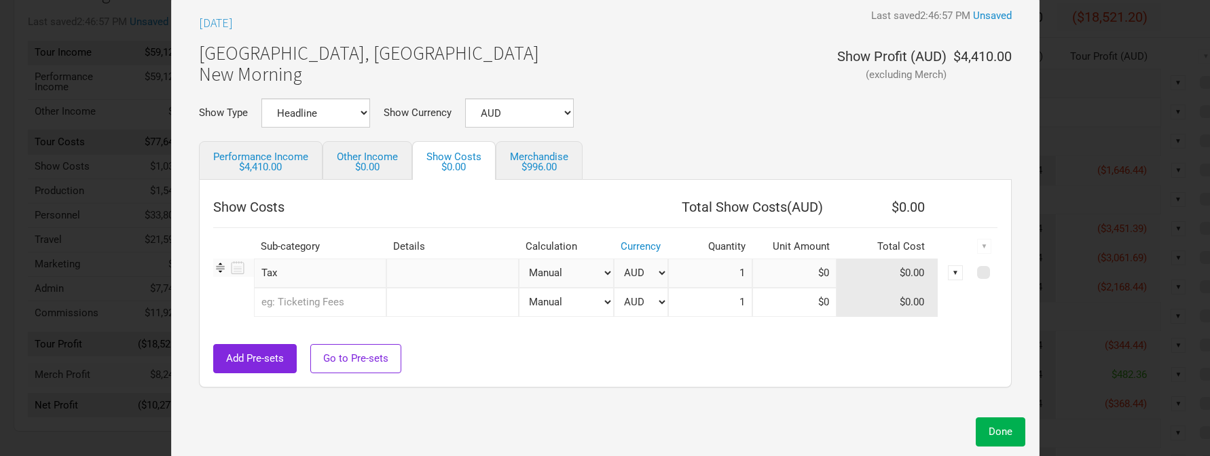
click at [586, 276] on select "Manual # of Tickets Sold % of Performance Income % of Show Income" at bounding box center [566, 273] width 95 height 29
select select "% Show Performance Income"
click at [519, 259] on select "Manual # of Tickets Sold % of Performance Income % of Show Income" at bounding box center [566, 273] width 95 height 29
type input "$1"
type input "0%"
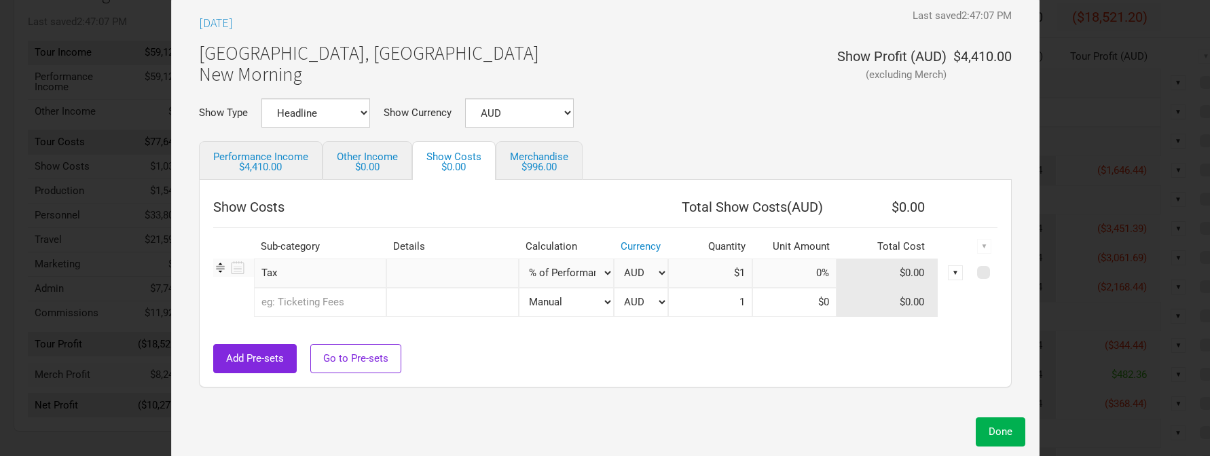
type input "$4,410"
click at [980, 421] on button "Done" at bounding box center [1001, 432] width 50 height 29
